Goal: Information Seeking & Learning: Learn about a topic

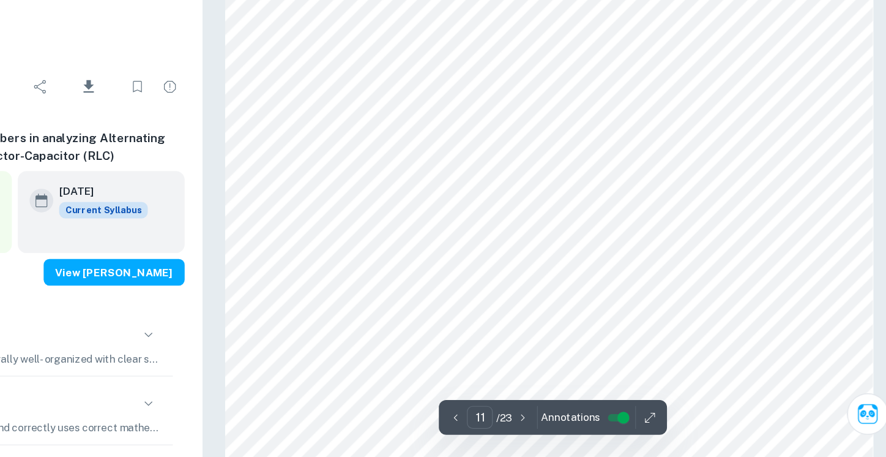
scroll to position [7807, 0]
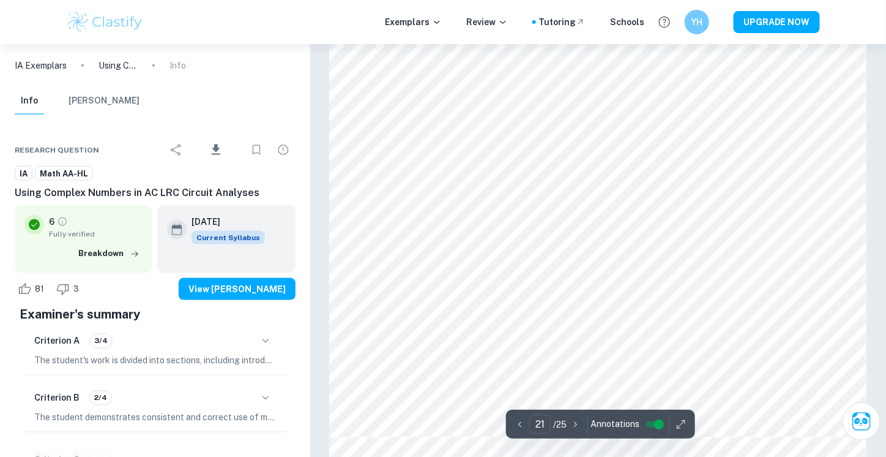
scroll to position [16305, 0]
